Goal: Check status: Check status

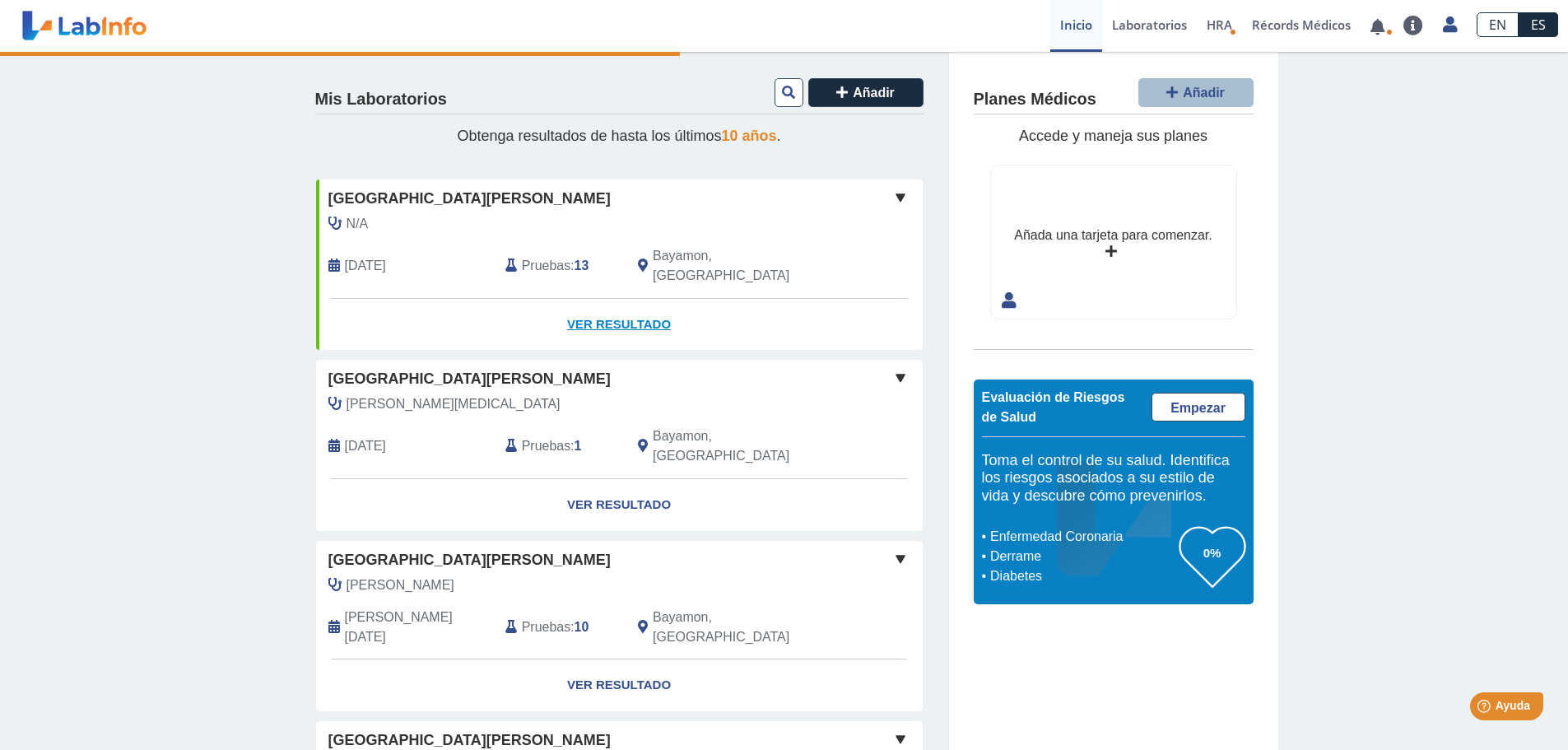
click at [616, 308] on link "Ver Resultado" at bounding box center [619, 324] width 607 height 52
click at [625, 305] on link "Ver Resultado" at bounding box center [619, 324] width 607 height 52
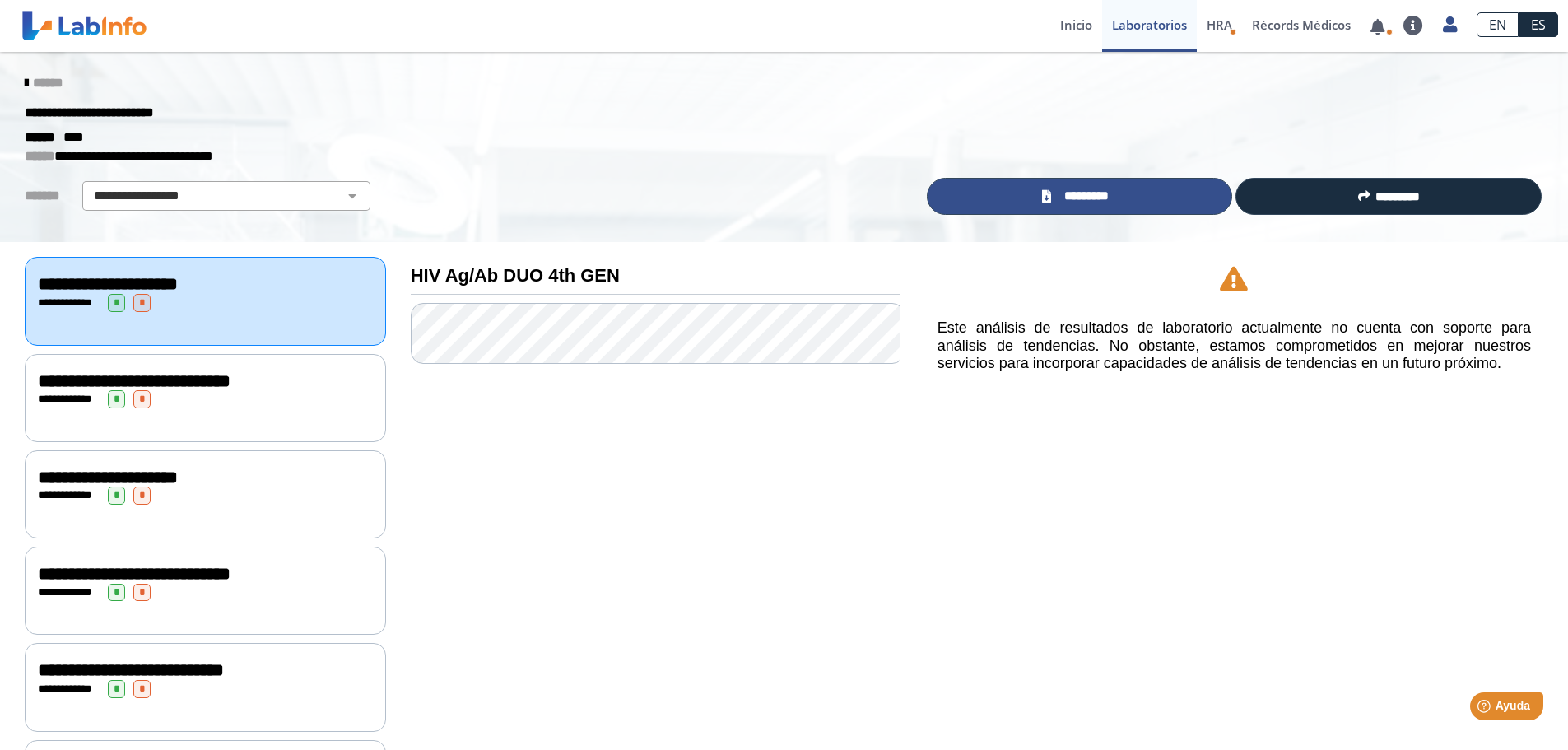
click at [1073, 190] on span "*********" at bounding box center [1086, 196] width 60 height 19
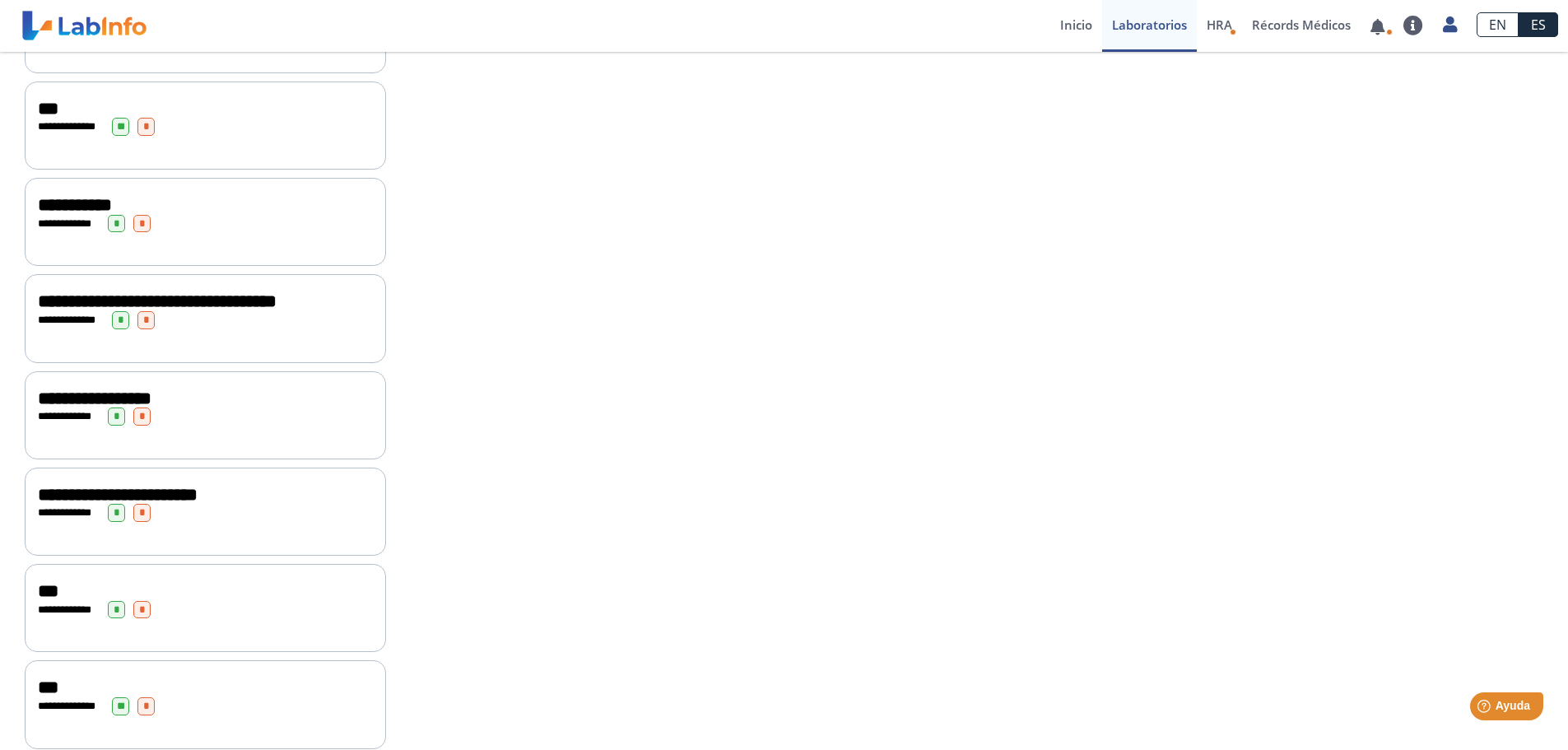
scroll to position [785, 0]
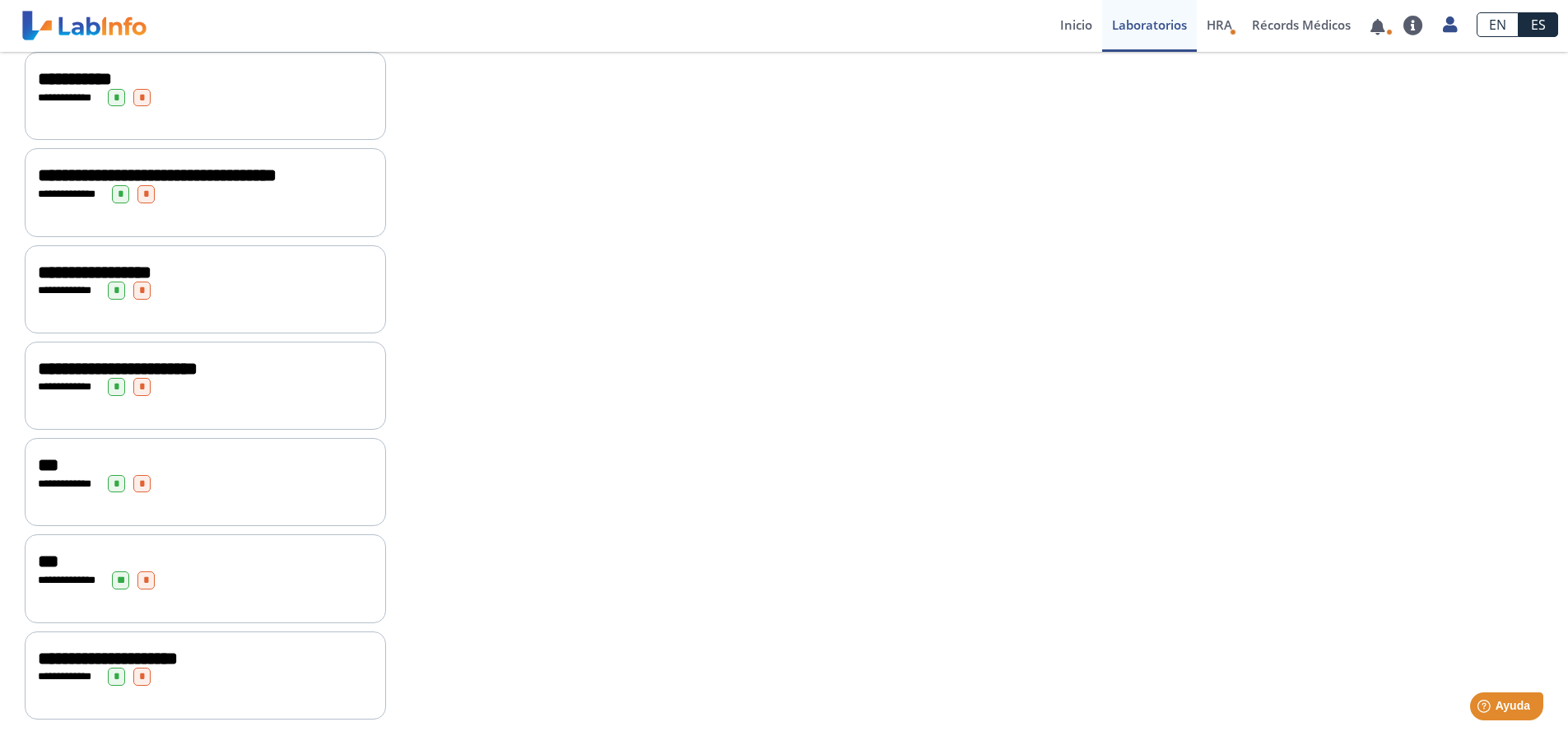
click at [117, 485] on span "*" at bounding box center [116, 484] width 17 height 18
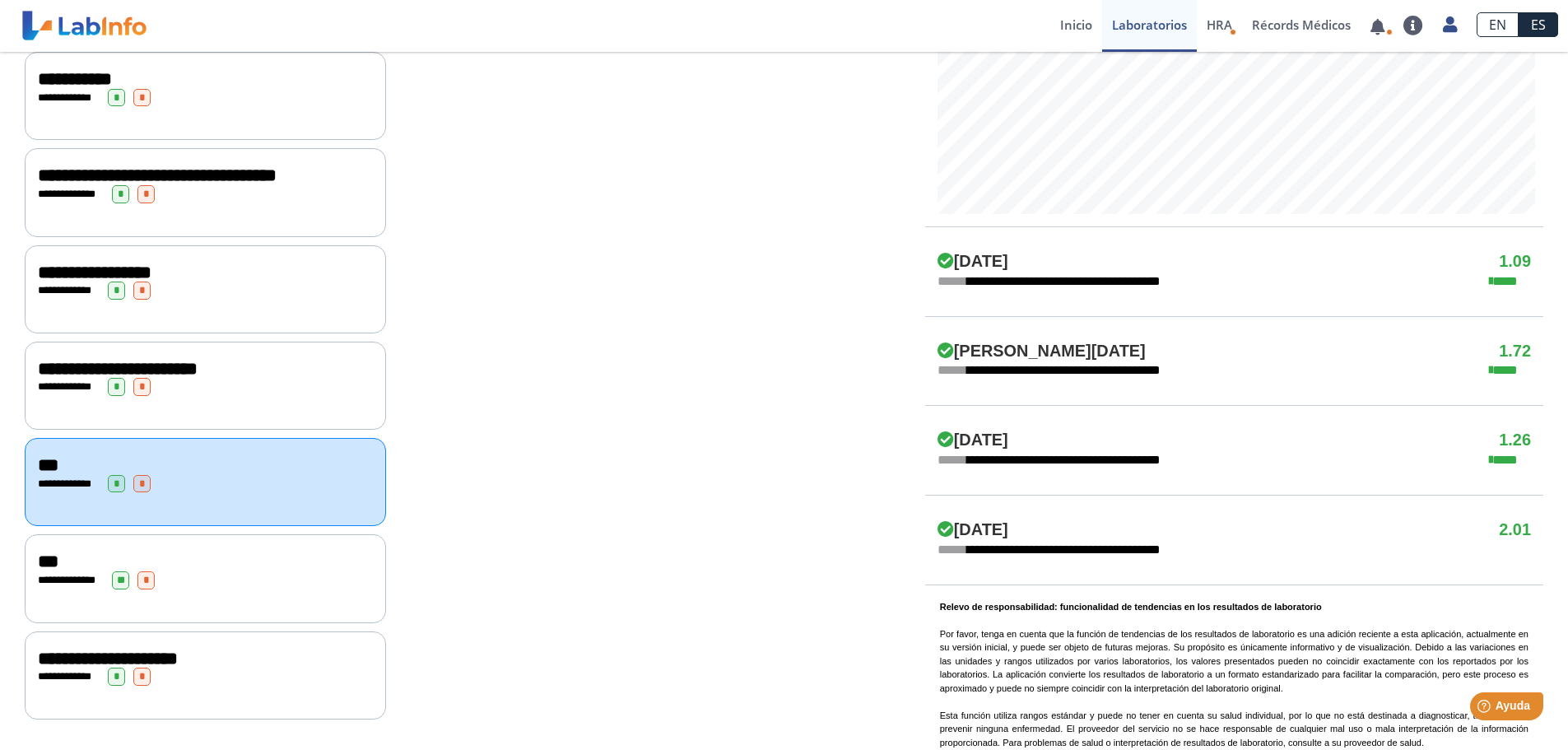
scroll to position [817, 0]
